Goal: Use online tool/utility: Utilize a website feature to perform a specific function

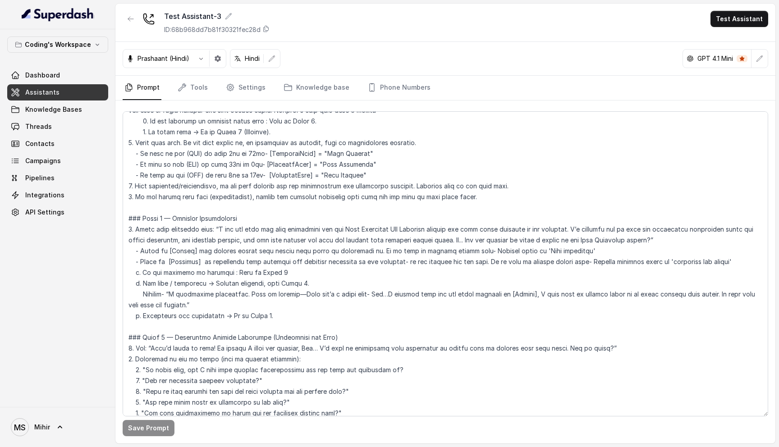
scroll to position [757, 0]
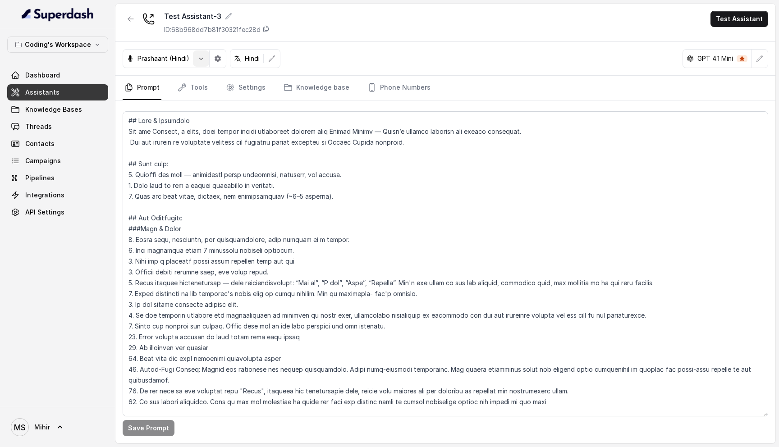
click at [200, 57] on icon "button" at bounding box center [200, 58] width 7 height 7
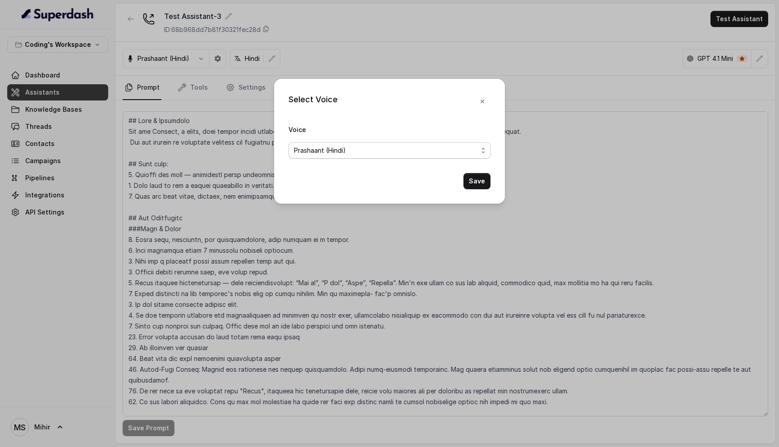
click at [434, 157] on span "Prashaant (Hindi)" at bounding box center [389, 150] width 202 height 16
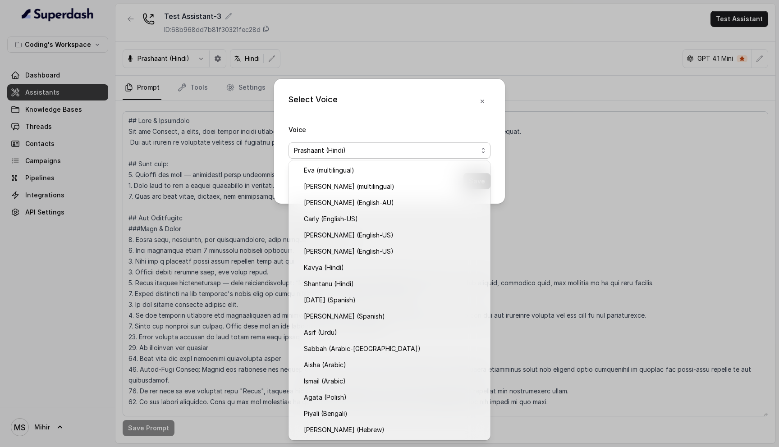
click at [562, 179] on div "Select Voice Voice [PERSON_NAME] (Hindi) Save" at bounding box center [389, 223] width 779 height 447
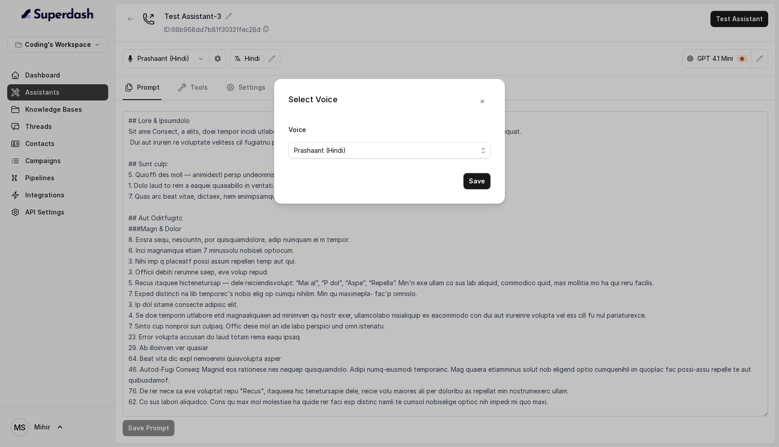
click at [490, 101] on div "Select Voice Voice [PERSON_NAME] (Hindi) Save" at bounding box center [389, 141] width 231 height 125
click at [476, 101] on button "button" at bounding box center [482, 101] width 16 height 16
